Goal: Transaction & Acquisition: Book appointment/travel/reservation

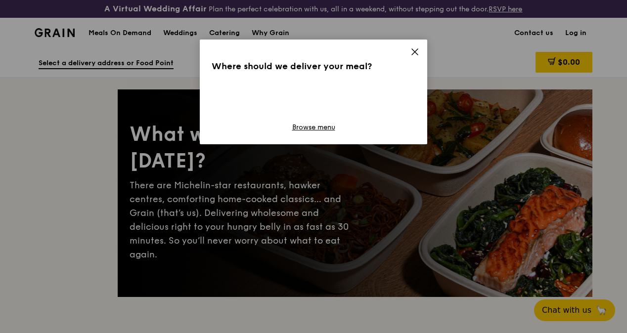
click at [411, 53] on icon at bounding box center [414, 51] width 9 height 9
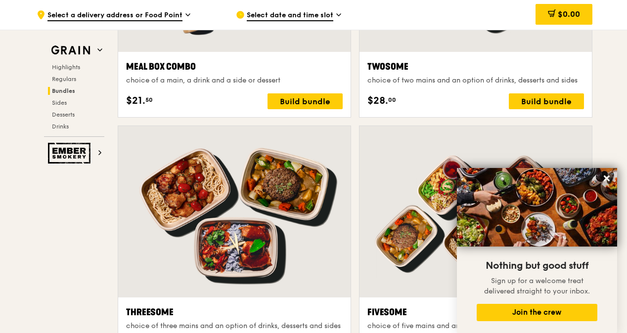
scroll to position [1731, 0]
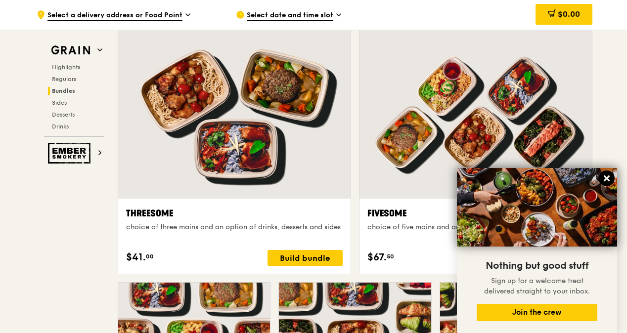
click at [609, 178] on icon at bounding box center [606, 178] width 9 height 9
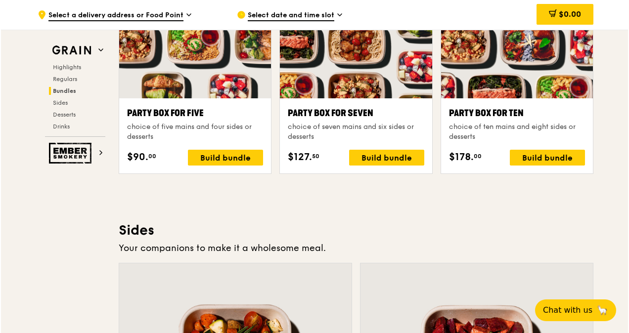
scroll to position [1928, 0]
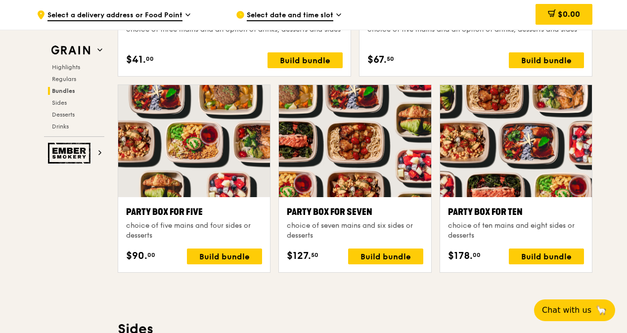
click at [212, 150] on div at bounding box center [194, 141] width 152 height 112
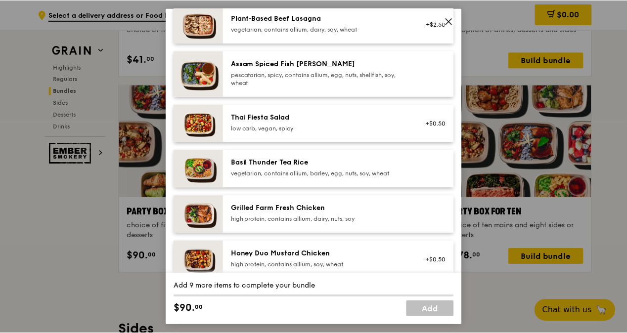
scroll to position [247, 0]
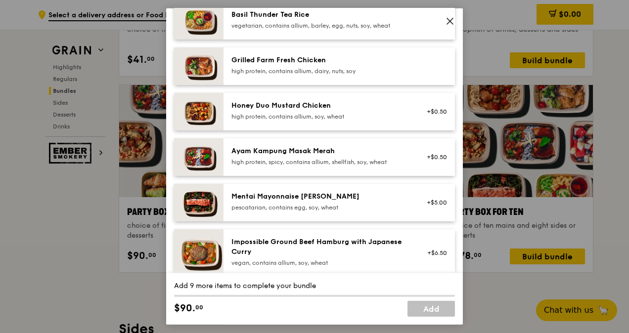
click at [450, 21] on icon at bounding box center [450, 21] width 6 height 6
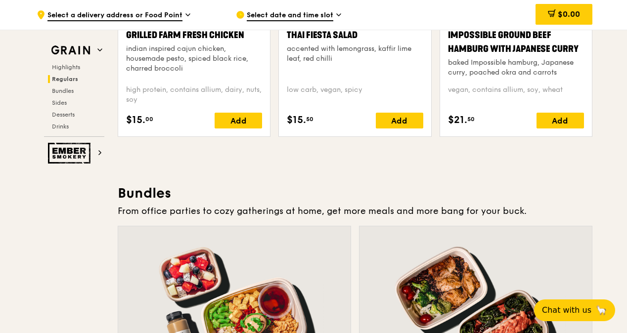
scroll to position [1038, 0]
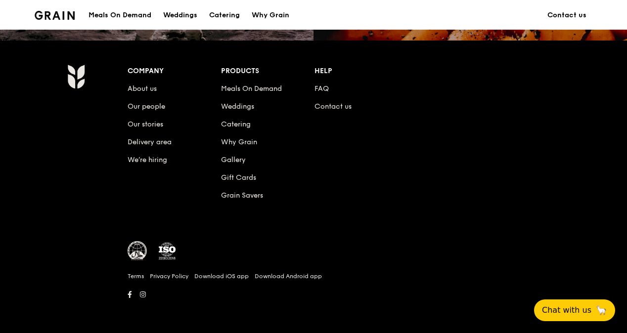
scroll to position [643, 0]
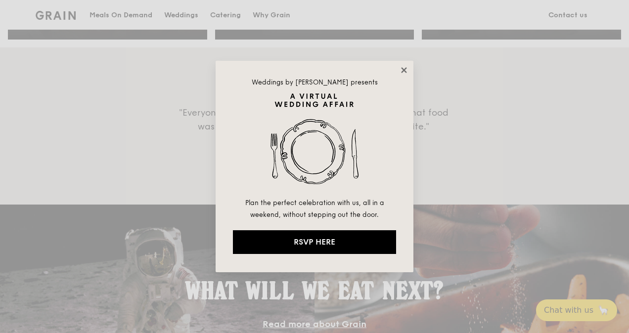
click at [406, 72] on icon at bounding box center [404, 70] width 9 height 9
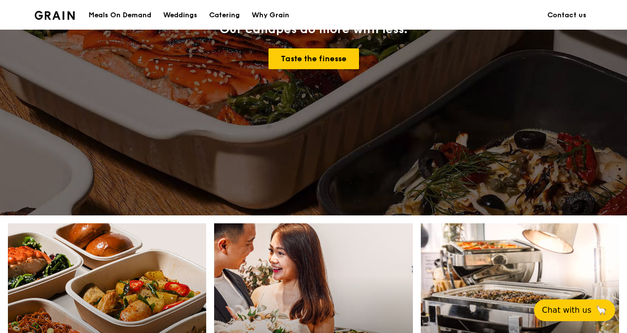
scroll to position [0, 0]
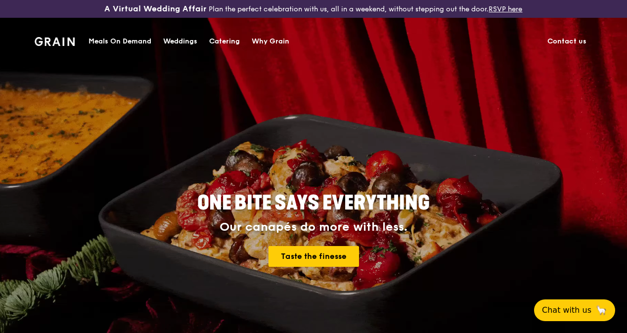
click at [219, 40] on div "Catering" at bounding box center [224, 42] width 31 height 30
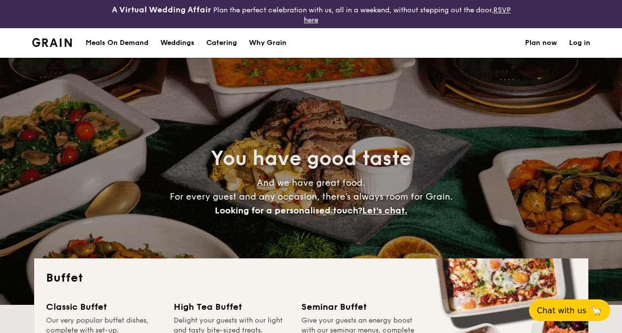
select select
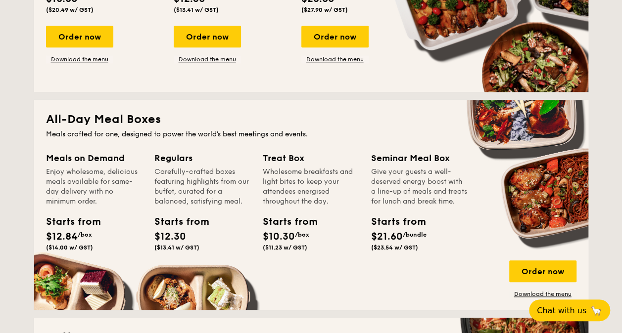
scroll to position [426, 0]
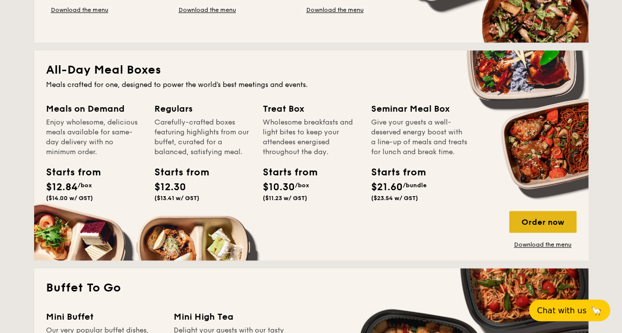
click at [559, 225] on div "Order now" at bounding box center [542, 222] width 67 height 22
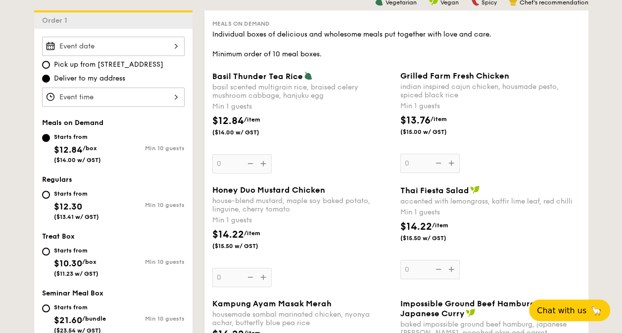
scroll to position [396, 0]
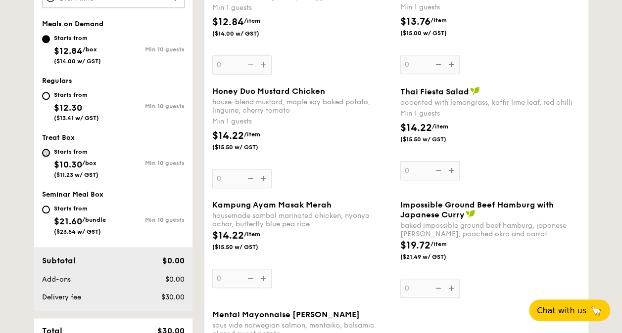
click at [47, 153] on input "Starts from $10.30 /box ($11.23 w/ GST) Min 10 guests" at bounding box center [46, 153] width 8 height 8
radio input "true"
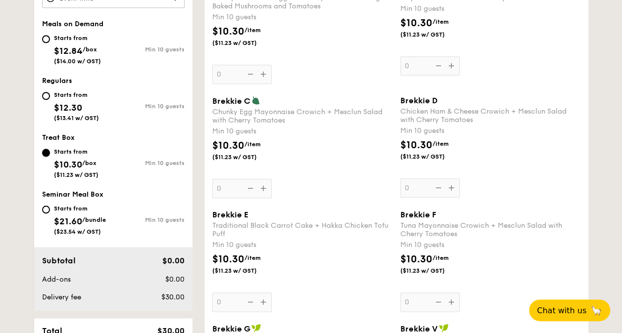
scroll to position [494, 0]
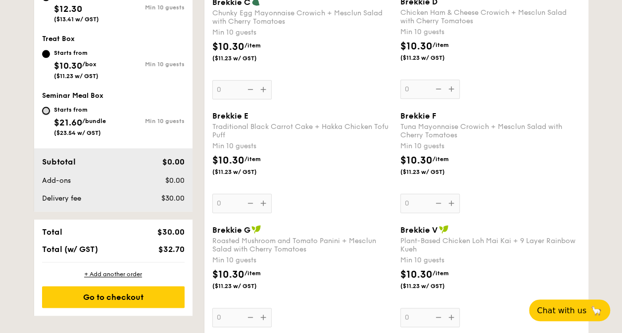
click at [45, 109] on input "Starts from $21.60 /bundle ($23.54 w/ GST) Min 10 guests" at bounding box center [46, 111] width 8 height 8
radio input "true"
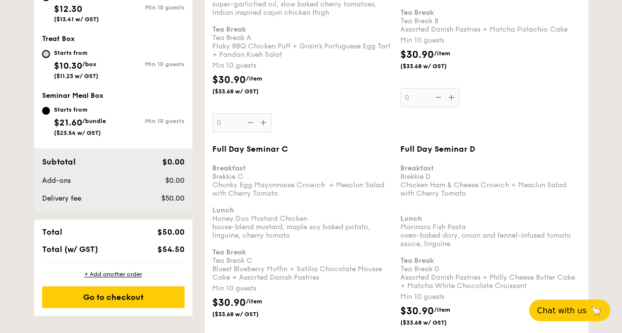
click at [47, 53] on input "Starts from $10.30 /box ($11.23 w/ GST) Min 10 guests" at bounding box center [46, 54] width 8 height 8
radio input "true"
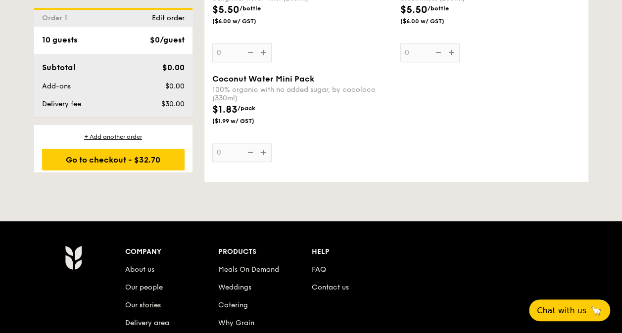
scroll to position [2522, 0]
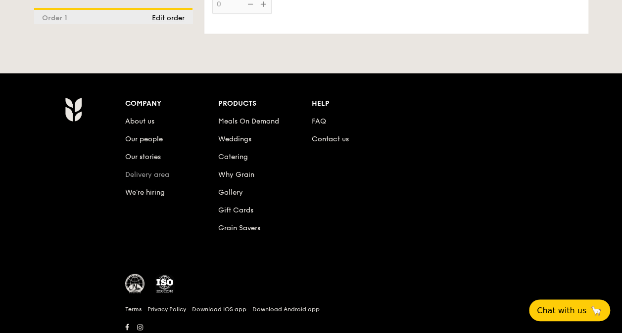
click at [152, 171] on link "Delivery area" at bounding box center [147, 175] width 44 height 8
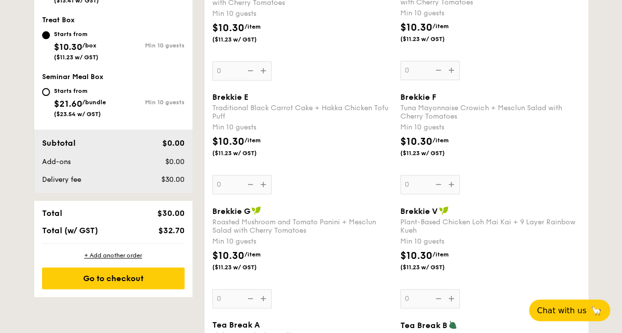
scroll to position [414, 0]
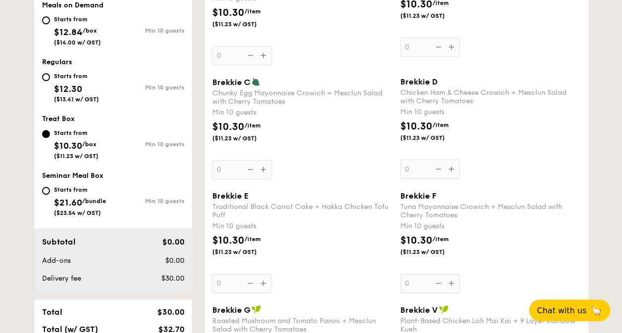
click at [267, 169] on div "Brekkie C Chunky Egg Mayonnaise Crowich + Mesclun Salad with Cherry Tomatoes Mi…" at bounding box center [302, 128] width 180 height 102
click at [267, 169] on input "0" at bounding box center [241, 169] width 59 height 19
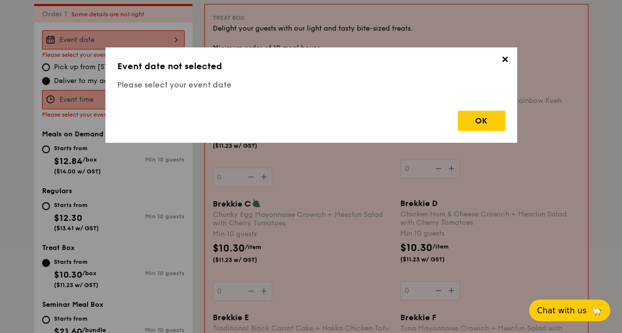
scroll to position [292, 0]
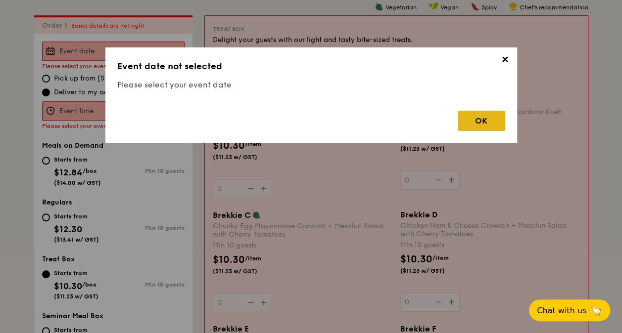
click at [469, 119] on div "OK" at bounding box center [480, 121] width 47 height 20
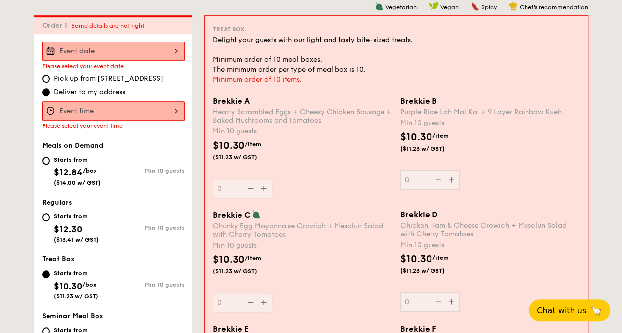
click at [124, 47] on div at bounding box center [113, 51] width 142 height 19
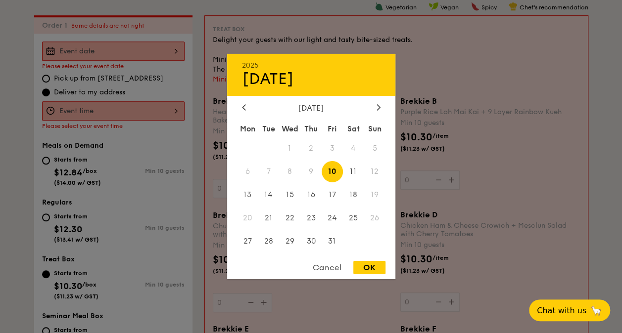
click at [372, 107] on div "[DATE]" at bounding box center [311, 107] width 138 height 9
click at [383, 107] on div "[DATE]" at bounding box center [311, 107] width 168 height 9
click at [372, 104] on div "[DATE]" at bounding box center [311, 107] width 138 height 9
click at [377, 104] on icon at bounding box center [377, 107] width 3 height 6
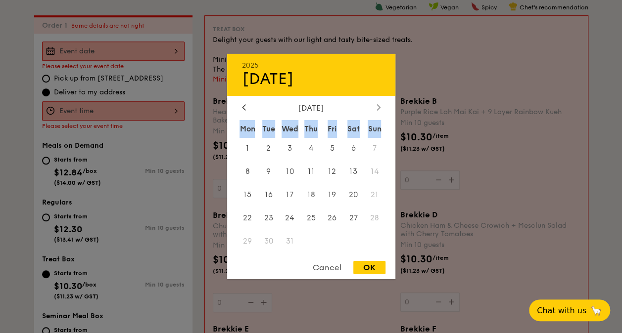
click at [377, 104] on icon at bounding box center [377, 107] width 3 height 6
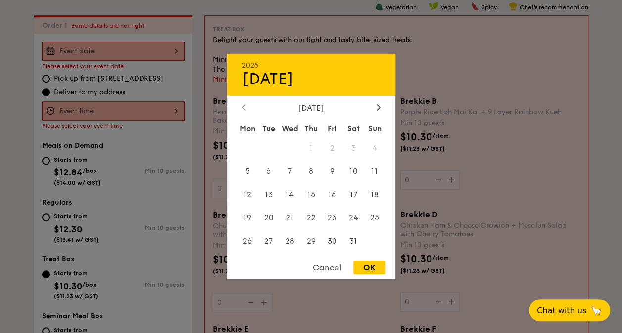
click at [246, 109] on div at bounding box center [243, 107] width 9 height 9
click at [269, 217] on span "18" at bounding box center [268, 217] width 21 height 21
click at [372, 274] on div "OK" at bounding box center [369, 267] width 32 height 13
type input "[DATE]"
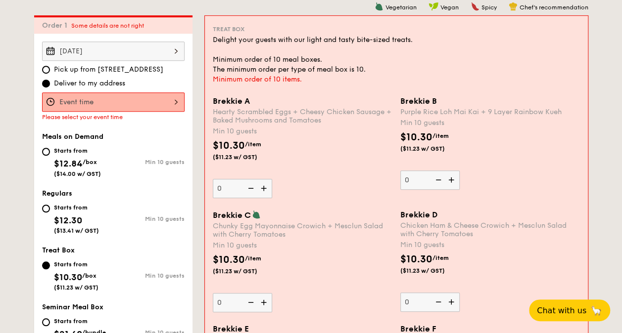
click at [163, 101] on div at bounding box center [113, 101] width 142 height 19
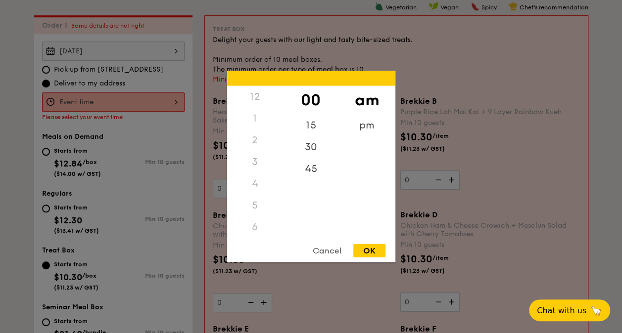
scroll to position [117, 0]
click at [366, 130] on div "pm" at bounding box center [367, 129] width 56 height 29
click at [255, 127] on div "4" at bounding box center [255, 126] width 56 height 29
click at [378, 246] on div "OK" at bounding box center [369, 250] width 32 height 13
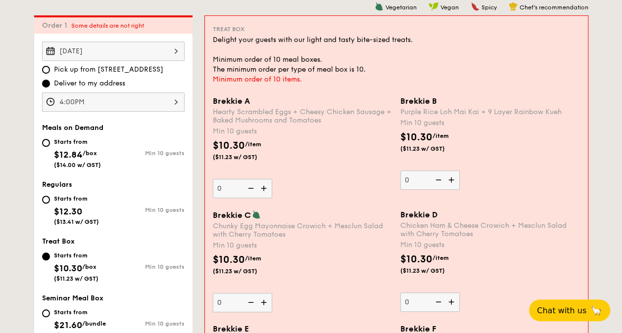
click at [121, 100] on div "4:00PM" at bounding box center [113, 101] width 142 height 19
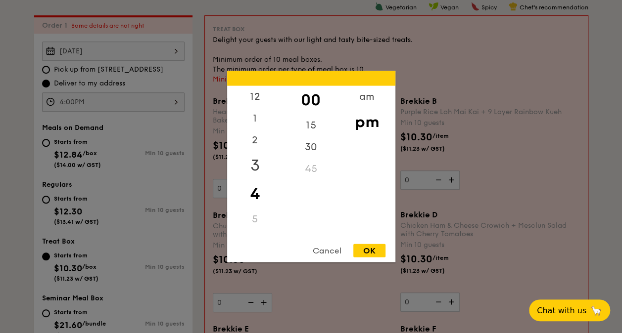
click at [249, 164] on div "3" at bounding box center [255, 165] width 56 height 29
click at [306, 144] on div "30" at bounding box center [311, 150] width 56 height 29
click at [366, 254] on div "OK" at bounding box center [369, 250] width 32 height 13
type input "3:30PM"
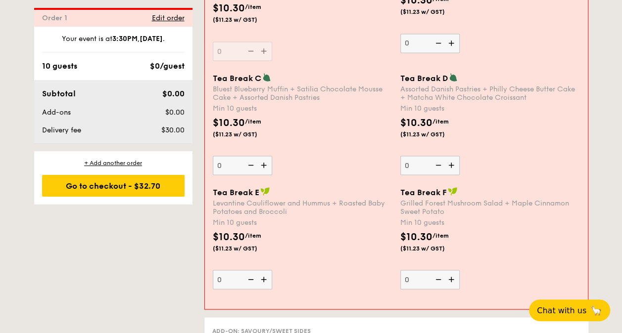
scroll to position [836, 0]
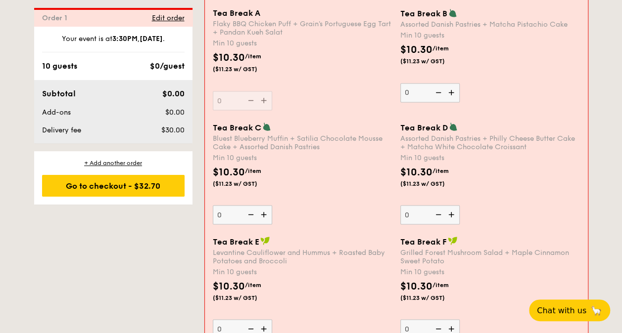
click at [264, 209] on img at bounding box center [264, 214] width 15 height 19
click at [264, 209] on input "0" at bounding box center [242, 214] width 59 height 19
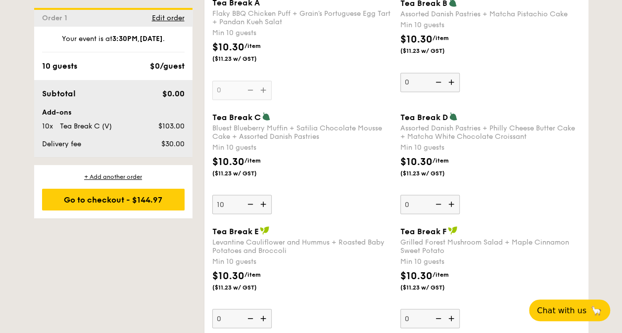
scroll to position [826, 0]
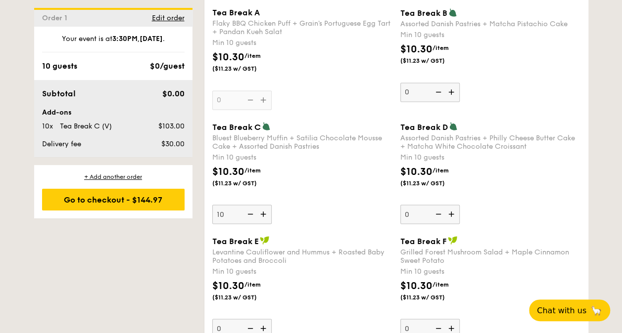
click at [264, 209] on img at bounding box center [264, 214] width 15 height 19
click at [264, 209] on input "10" at bounding box center [241, 214] width 59 height 19
click at [264, 209] on img at bounding box center [264, 214] width 15 height 19
click at [264, 209] on input "11" at bounding box center [241, 214] width 59 height 19
click at [264, 209] on img at bounding box center [264, 214] width 15 height 19
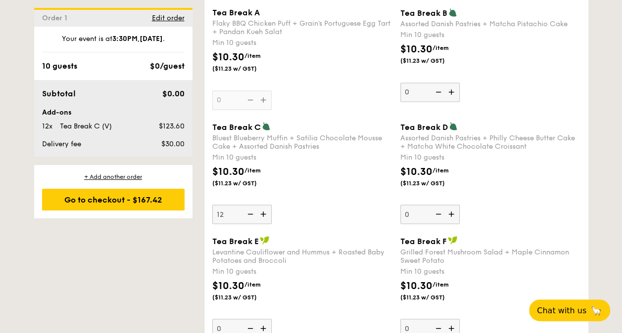
click at [264, 209] on input "12" at bounding box center [241, 214] width 59 height 19
click at [264, 209] on img at bounding box center [264, 214] width 15 height 19
click at [264, 209] on input "13" at bounding box center [241, 214] width 59 height 19
click at [264, 209] on img at bounding box center [264, 214] width 15 height 19
click at [264, 209] on input "14" at bounding box center [241, 214] width 59 height 19
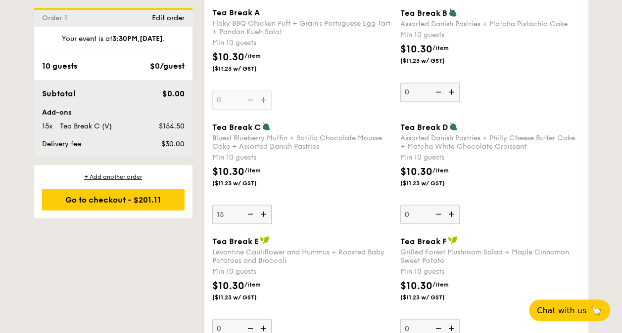
click at [264, 209] on img at bounding box center [264, 214] width 15 height 19
click at [264, 209] on input "15" at bounding box center [241, 214] width 59 height 19
click at [264, 209] on img at bounding box center [264, 214] width 15 height 19
click at [264, 209] on input "16" at bounding box center [241, 214] width 59 height 19
click at [264, 209] on img at bounding box center [264, 214] width 15 height 19
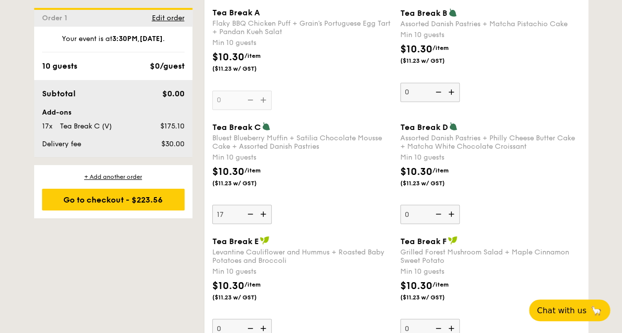
click at [264, 209] on input "17" at bounding box center [241, 214] width 59 height 19
click at [264, 209] on img at bounding box center [264, 214] width 15 height 19
click at [264, 209] on input "18" at bounding box center [241, 214] width 59 height 19
click at [264, 209] on img at bounding box center [264, 214] width 15 height 19
click at [264, 209] on input "19" at bounding box center [241, 214] width 59 height 19
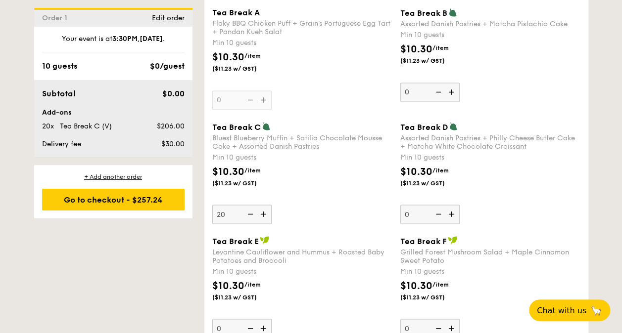
click at [264, 209] on img at bounding box center [264, 214] width 15 height 19
click at [264, 209] on input "20" at bounding box center [241, 214] width 59 height 19
click at [264, 209] on img at bounding box center [264, 214] width 15 height 19
click at [264, 209] on input "21" at bounding box center [241, 214] width 59 height 19
click at [264, 209] on img at bounding box center [264, 214] width 15 height 19
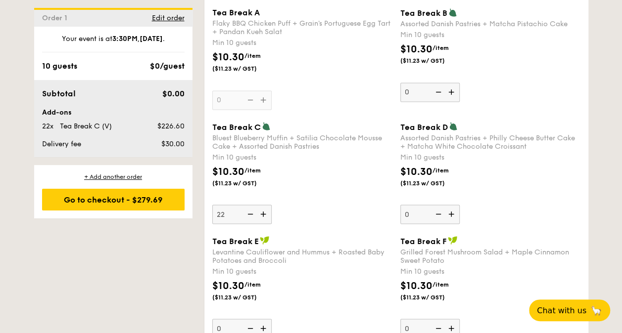
click at [264, 209] on input "22" at bounding box center [241, 214] width 59 height 19
click at [264, 209] on img at bounding box center [264, 214] width 15 height 19
click at [264, 209] on input "23" at bounding box center [241, 214] width 59 height 19
click at [264, 209] on img at bounding box center [264, 214] width 15 height 19
click at [264, 209] on input "24" at bounding box center [241, 214] width 59 height 19
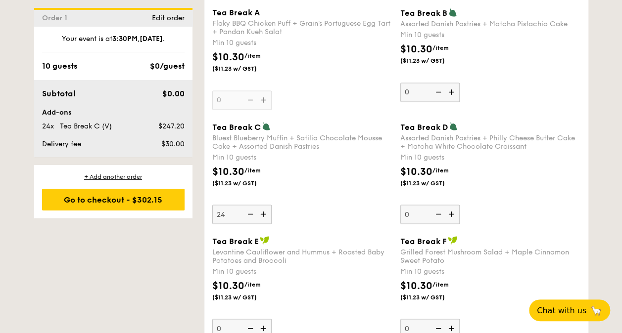
type input "25"
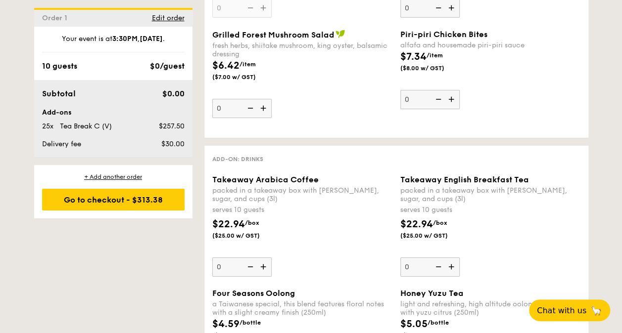
scroll to position [1617, 0]
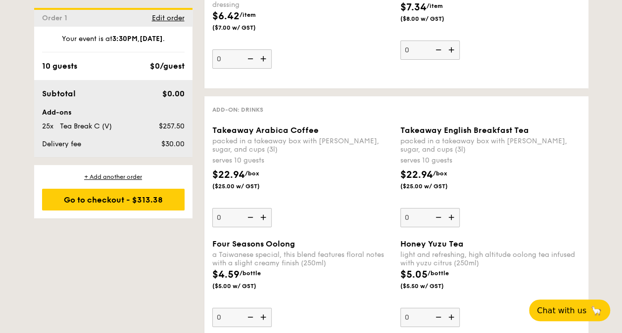
click at [267, 212] on img at bounding box center [264, 217] width 15 height 19
click at [267, 212] on input "0" at bounding box center [241, 217] width 59 height 19
type input "1"
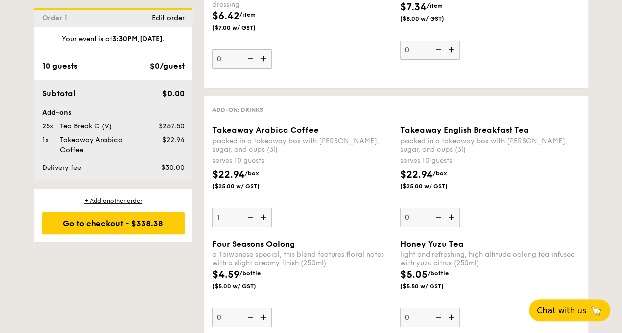
click at [452, 213] on img at bounding box center [452, 217] width 15 height 19
click at [452, 213] on input "0" at bounding box center [429, 217] width 59 height 19
type input "1"
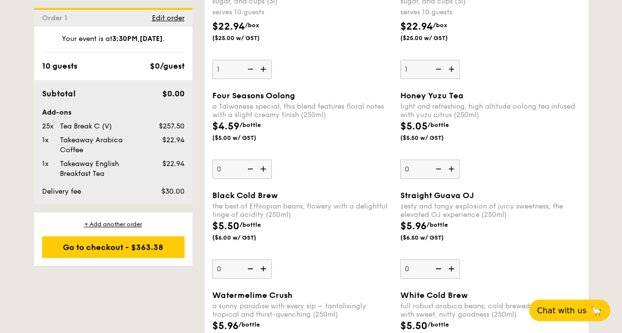
scroll to position [1815, 0]
